Goal: Entertainment & Leisure: Consume media (video, audio)

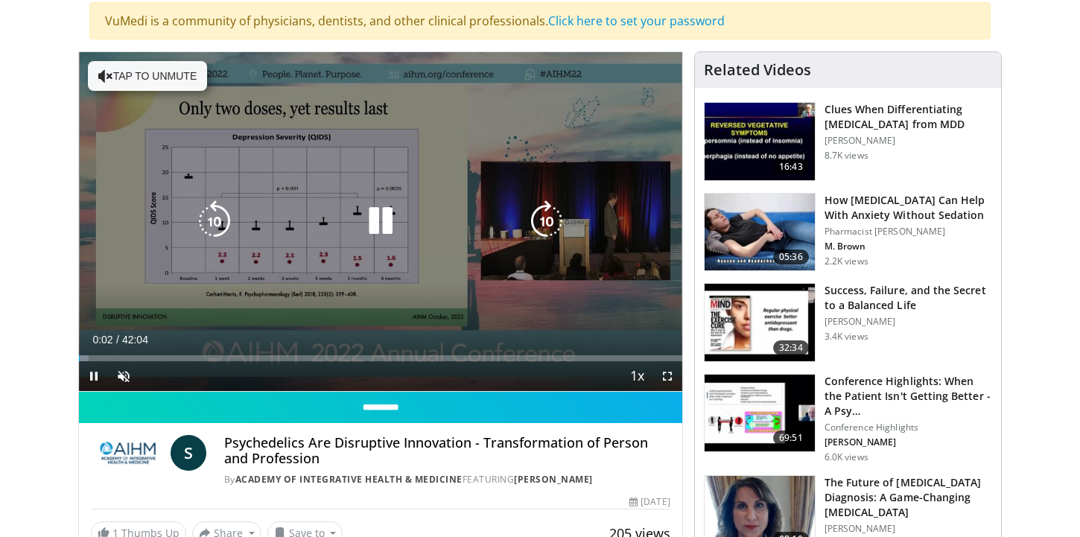
click at [379, 218] on icon "Video Player" at bounding box center [381, 221] width 42 height 42
click at [171, 80] on button "Tap to unmute" at bounding box center [147, 76] width 119 height 30
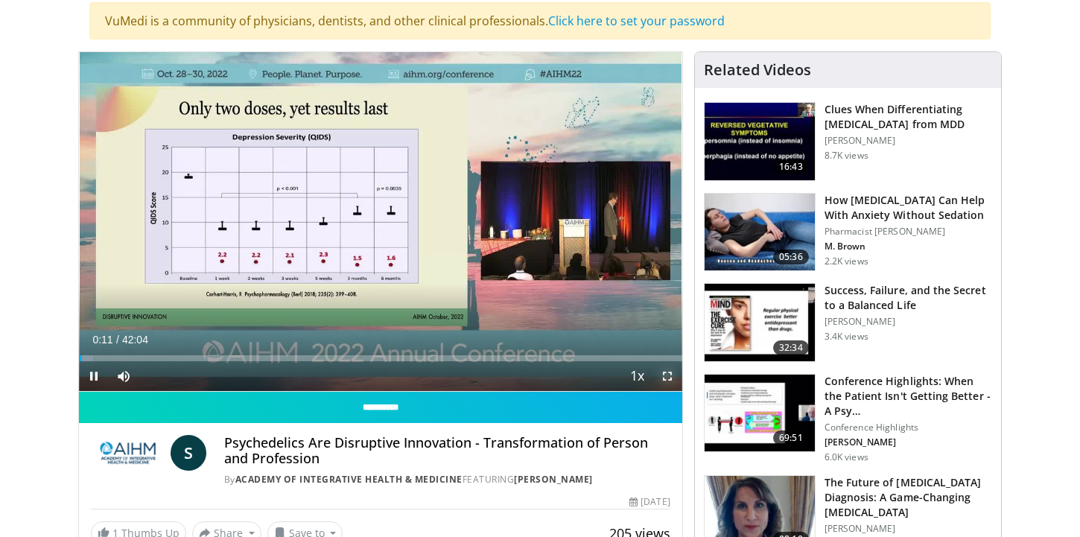
click at [668, 376] on span "Video Player" at bounding box center [667, 376] width 30 height 30
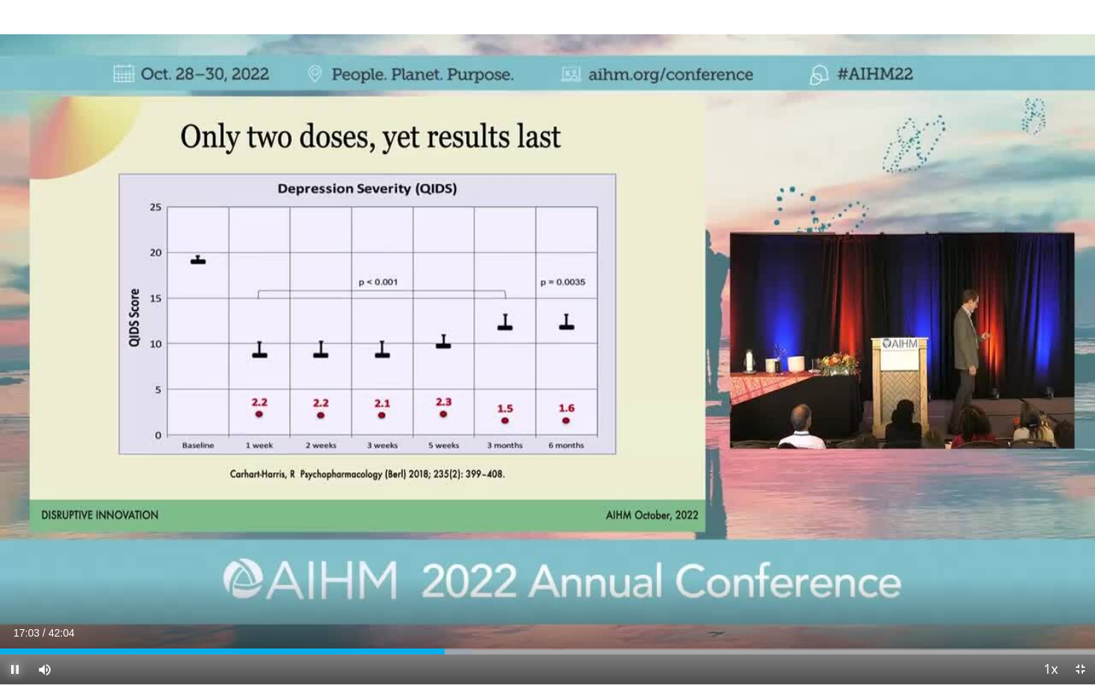
click at [15, 536] on span "Video Player" at bounding box center [15, 670] width 30 height 30
click at [13, 536] on span "Video Player" at bounding box center [15, 670] width 30 height 30
click at [16, 536] on span "Video Player" at bounding box center [15, 670] width 30 height 30
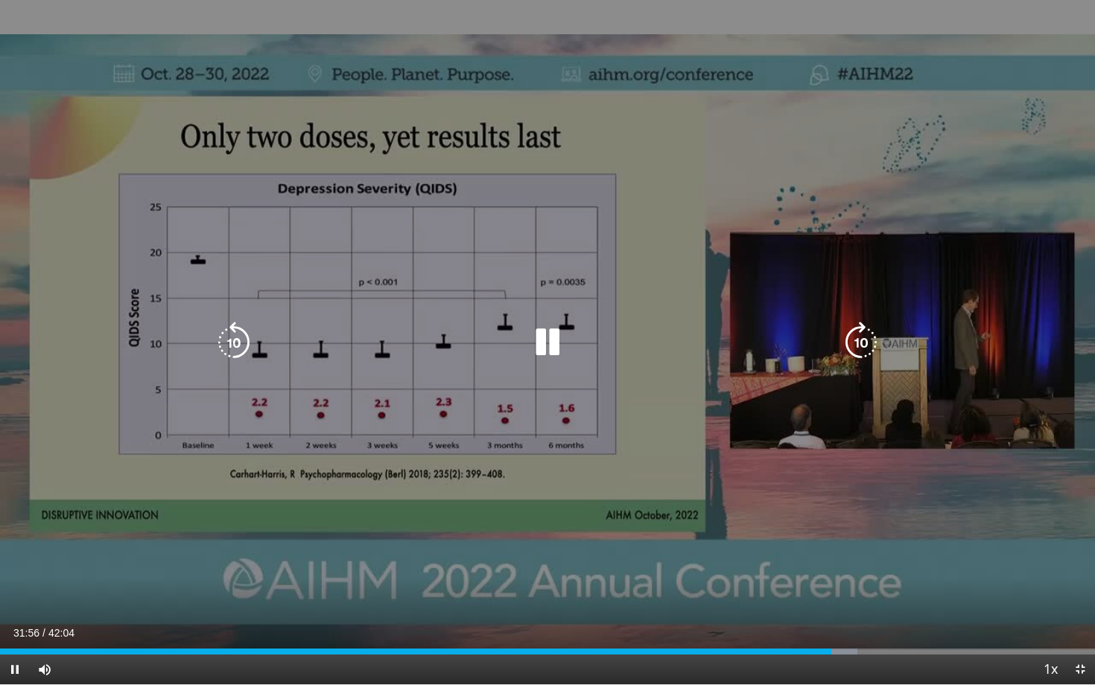
drag, startPoint x: 819, startPoint y: 244, endPoint x: 630, endPoint y: 270, distance: 190.8
click at [630, 270] on div "10 seconds Tap to unmute" at bounding box center [547, 342] width 1095 height 684
click at [540, 337] on icon "Video Player" at bounding box center [547, 343] width 42 height 42
click at [529, 328] on icon "Video Player" at bounding box center [547, 343] width 42 height 42
click at [531, 328] on icon "Video Player" at bounding box center [547, 343] width 42 height 42
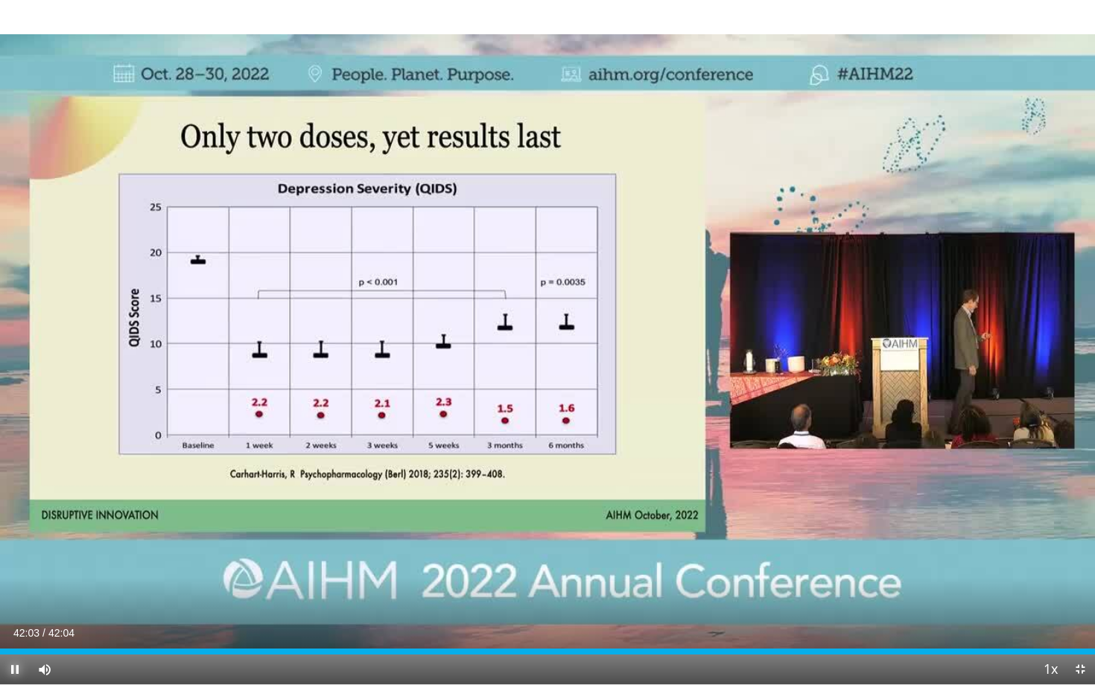
click at [11, 536] on span "Video Player" at bounding box center [15, 670] width 30 height 30
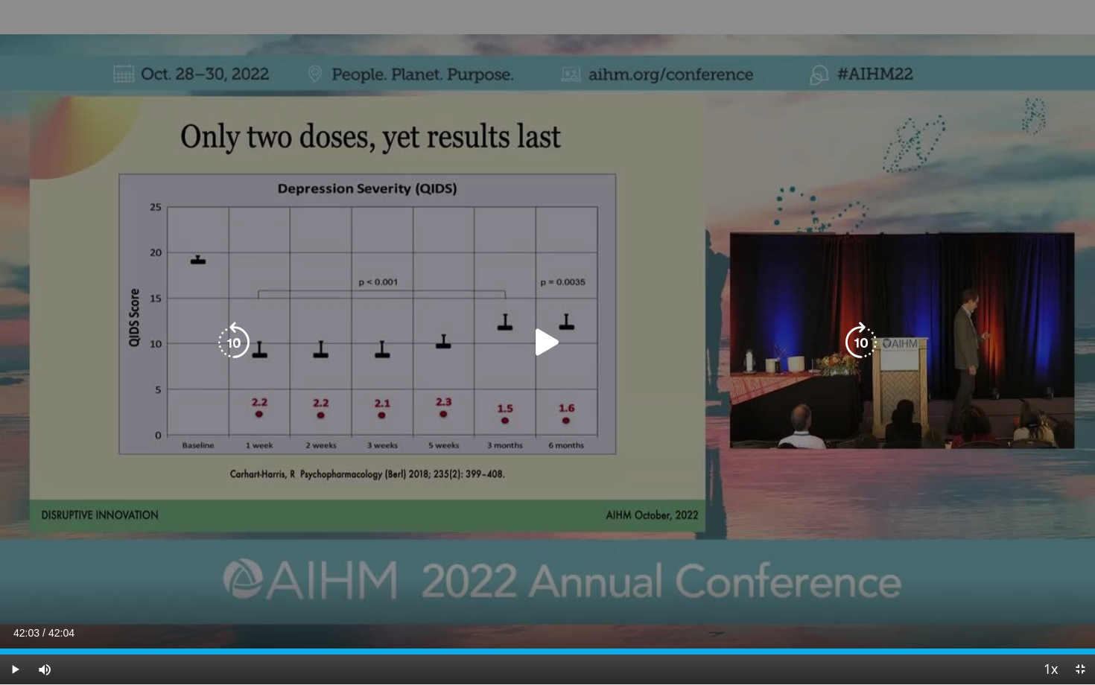
click at [1079, 536] on div "10 seconds Tap to unmute" at bounding box center [547, 342] width 1095 height 684
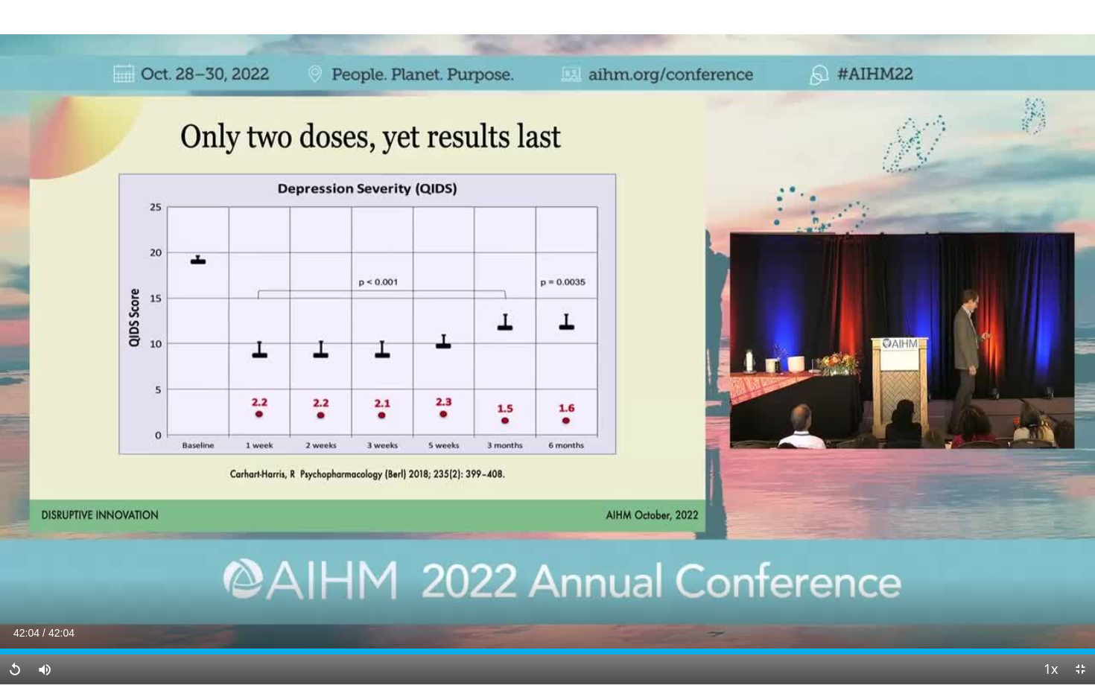
click at [1043, 536] on div "Current Time 42:04 / Duration 42:04" at bounding box center [547, 632] width 1095 height 13
click at [987, 536] on div "Current Time 42:04 / Duration 42:04 Replay Skip Backward Skip Forward Mute 100%…" at bounding box center [547, 670] width 1095 height 30
